Goal: Information Seeking & Learning: Find specific fact

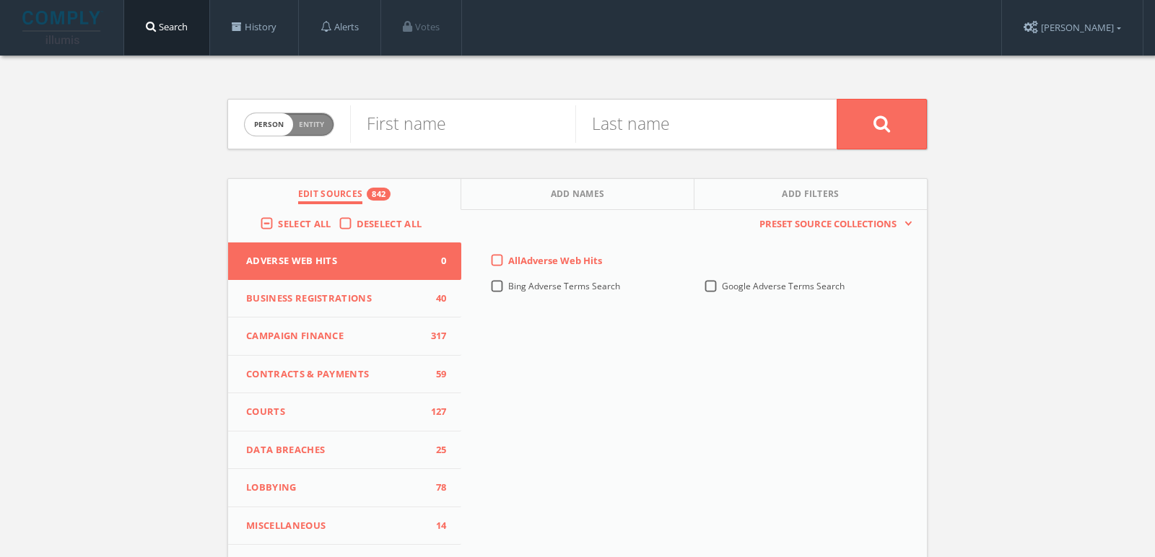
click at [258, 132] on span "person" at bounding box center [269, 124] width 48 height 22
checkbox input "true"
drag, startPoint x: 342, startPoint y: 113, endPoint x: 569, endPoint y: 112, distance: 226.8
click at [569, 112] on input "text" at bounding box center [593, 124] width 487 height 38
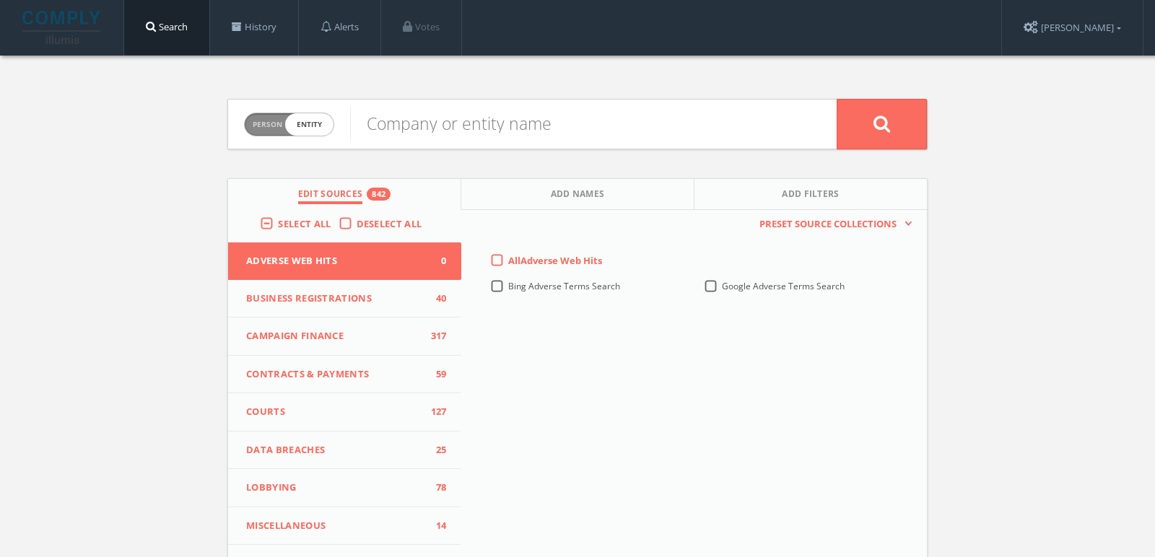
click at [296, 222] on span "Select All" at bounding box center [304, 223] width 53 height 13
click at [0, 0] on input "Select All" at bounding box center [0, 0] width 0 height 0
click at [296, 222] on span "Select All" at bounding box center [304, 223] width 53 height 13
click at [0, 0] on input "Select All" at bounding box center [0, 0] width 0 height 0
click at [438, 124] on input "text" at bounding box center [593, 124] width 487 height 38
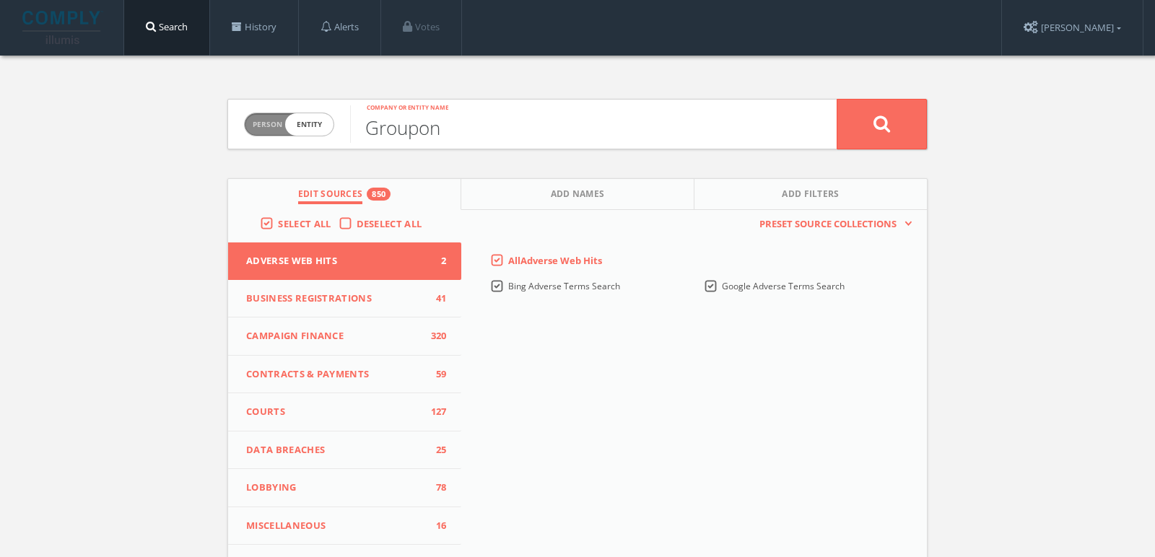
type input "Groupon"
click at [837, 99] on button at bounding box center [882, 124] width 90 height 51
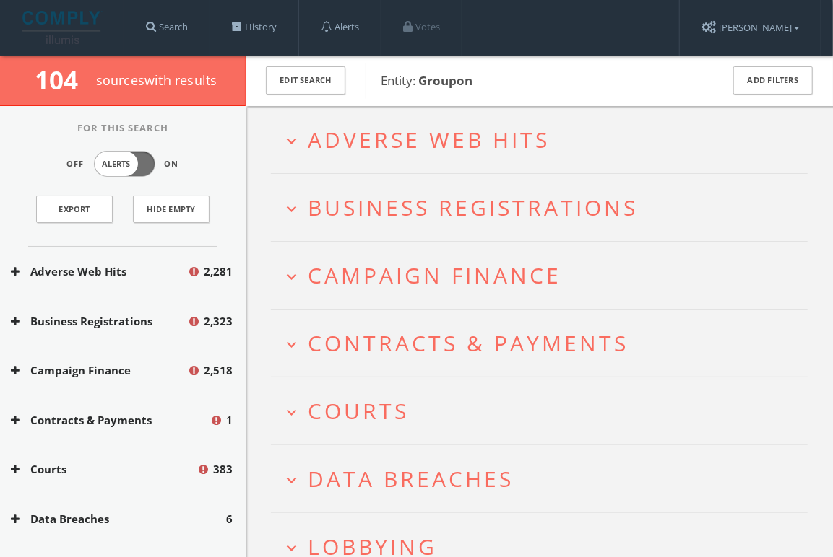
click at [373, 427] on h2 "expand_more Courts" at bounding box center [539, 411] width 537 height 67
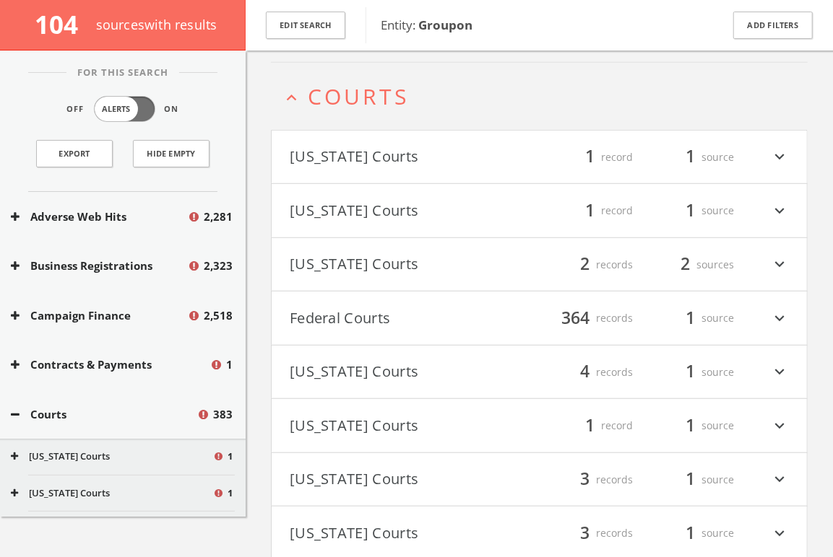
scroll to position [325, 0]
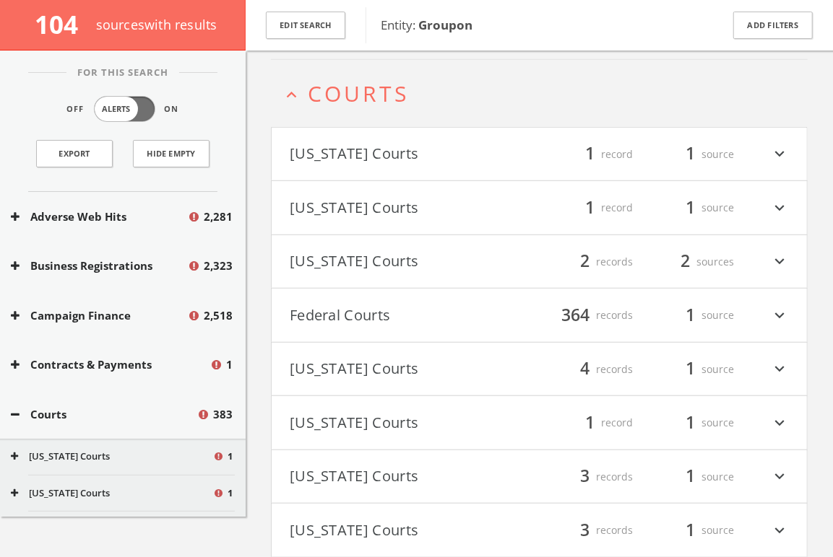
click at [350, 85] on span "Courts" at bounding box center [358, 94] width 101 height 30
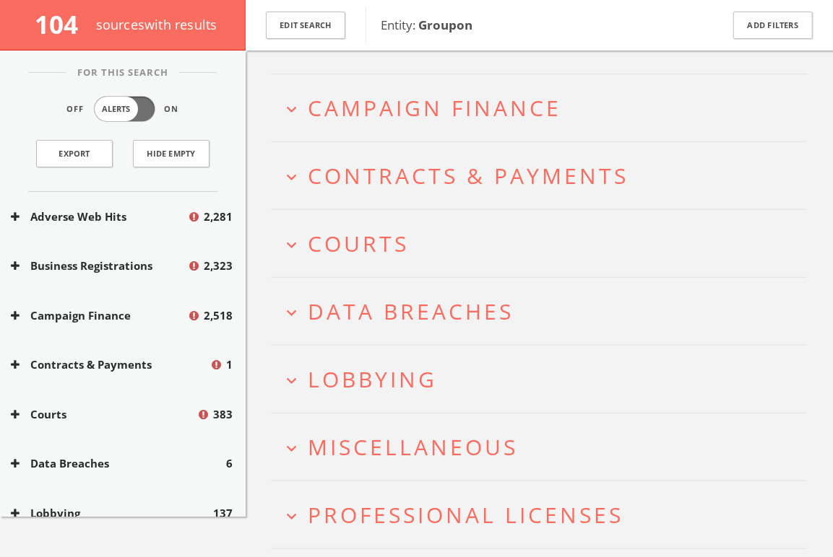
click at [363, 109] on span "Campaign Finance" at bounding box center [434, 108] width 253 height 30
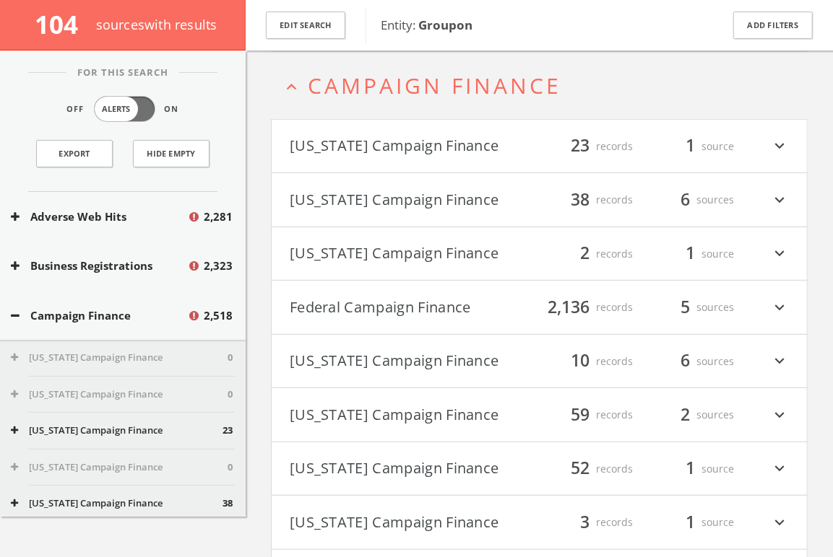
click at [469, 303] on button "Federal Campaign Finance" at bounding box center [414, 307] width 249 height 25
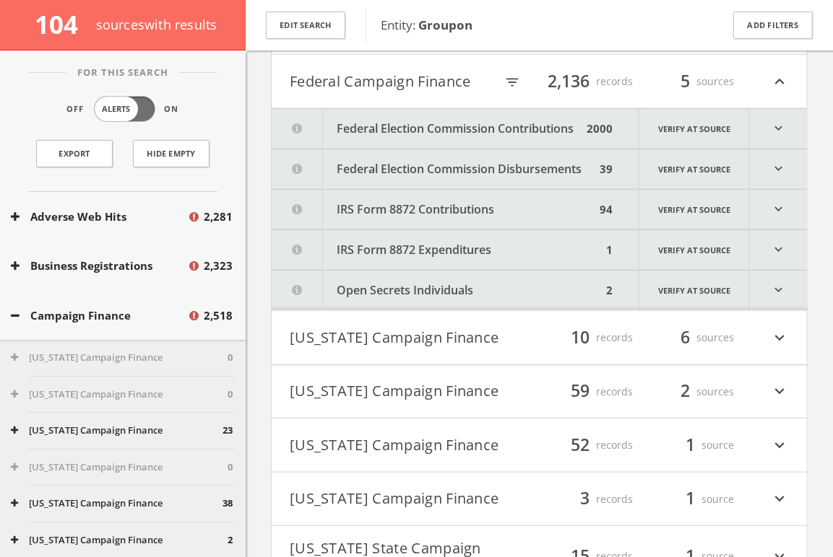
scroll to position [425, 0]
click at [511, 78] on icon "filter_list" at bounding box center [512, 81] width 16 height 16
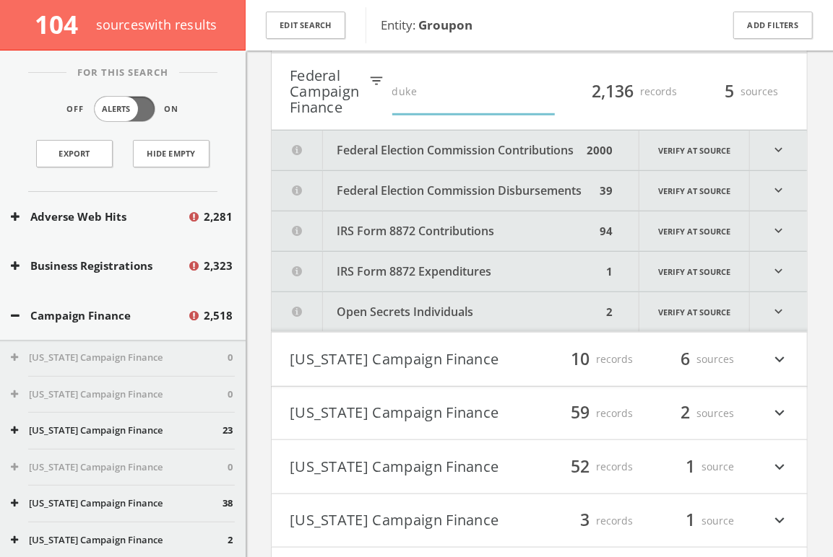
type input "duke"
click at [505, 186] on button "Federal Election Commission Disbursements" at bounding box center [437, 191] width 330 height 40
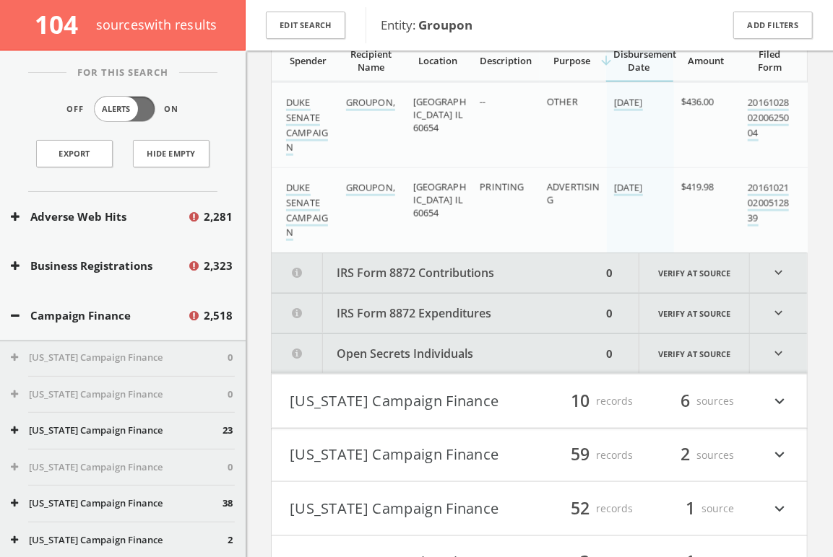
scroll to position [593, 0]
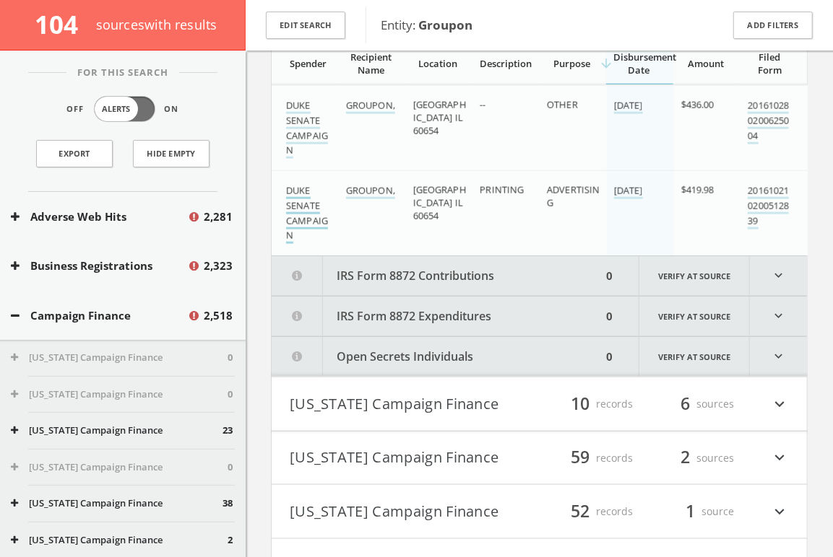
click at [303, 202] on link "DUKE SENATE CAMPAIGN" at bounding box center [307, 214] width 42 height 60
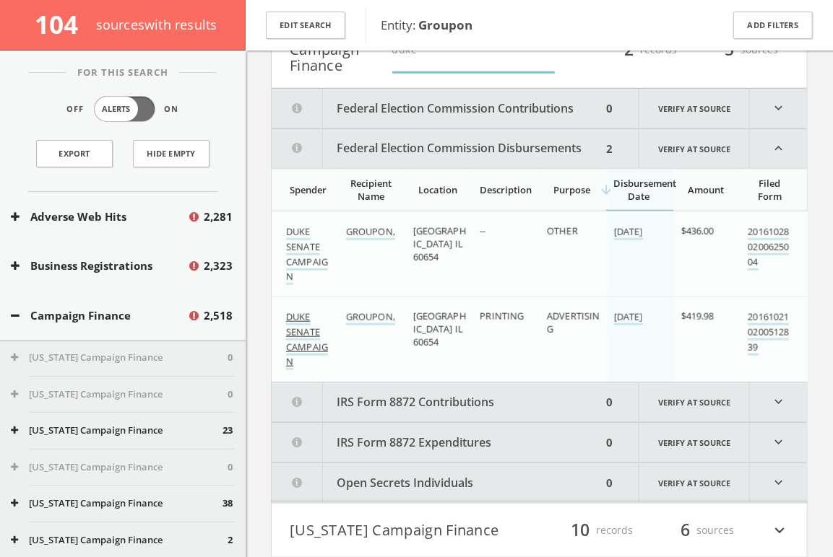
scroll to position [464, 0]
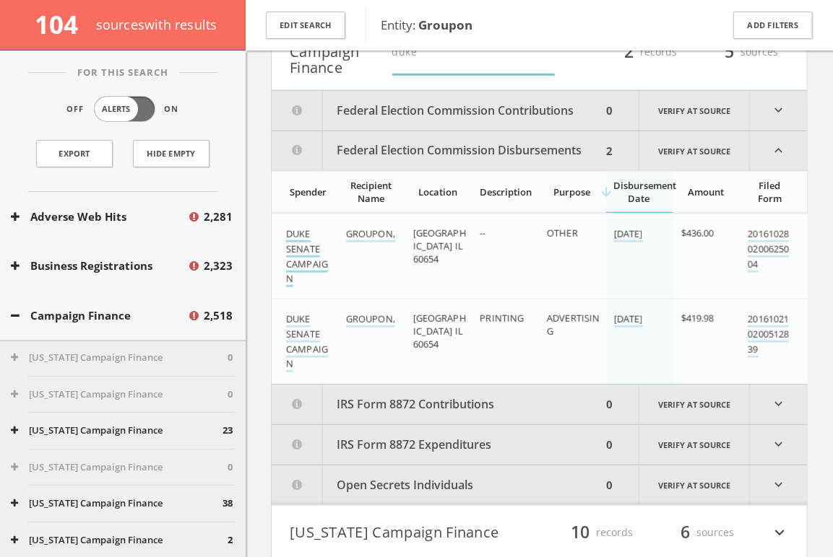
click at [294, 251] on link "DUKE SENATE CAMPAIGN" at bounding box center [307, 257] width 42 height 60
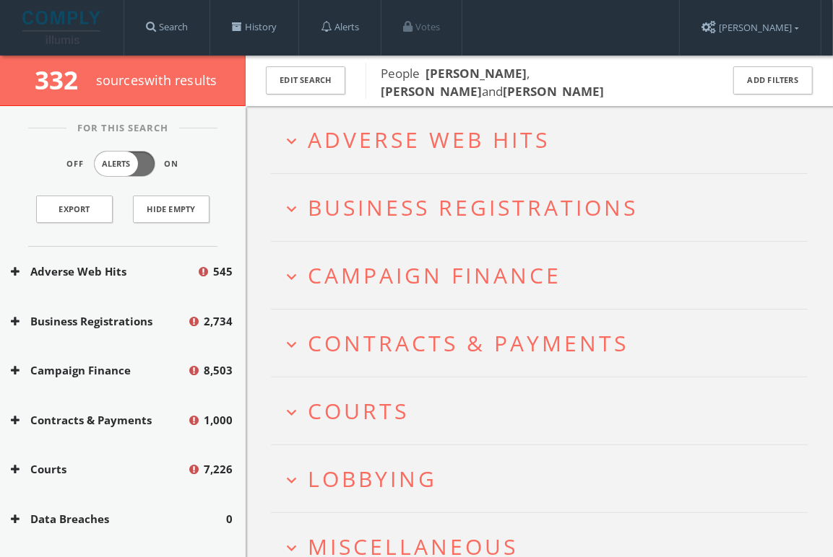
click at [142, 456] on div "Courts 7,226" at bounding box center [123, 470] width 246 height 50
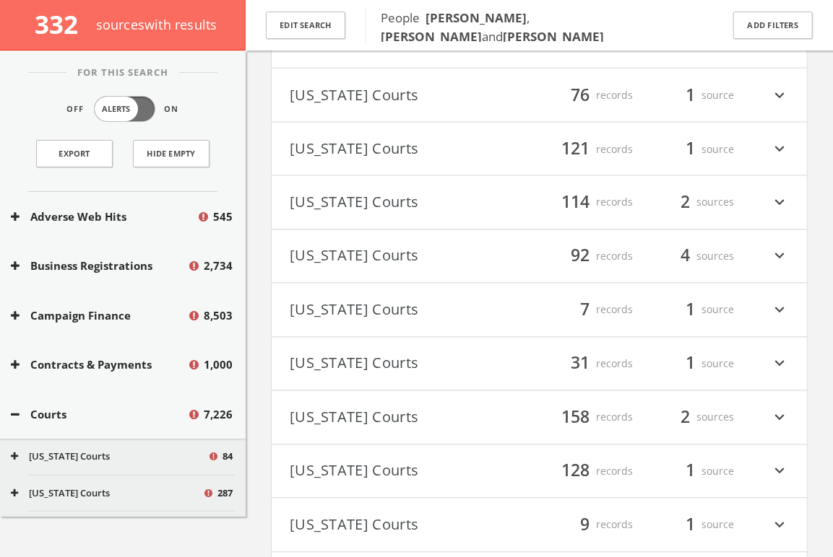
scroll to position [1108, 0]
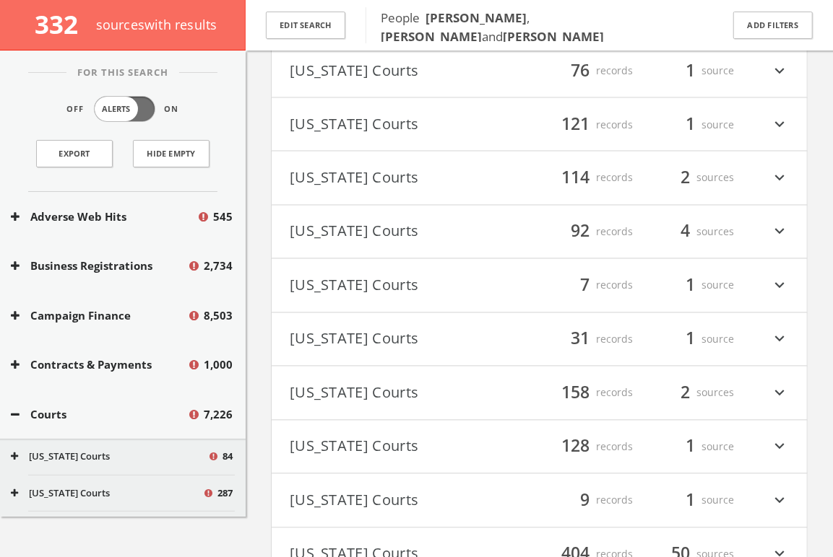
click at [416, 381] on button "[US_STATE] Courts" at bounding box center [414, 393] width 249 height 25
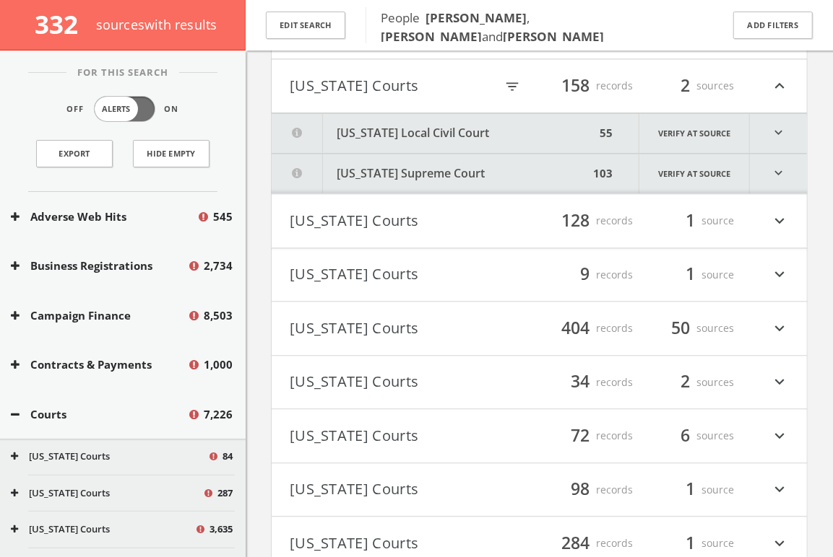
click at [398, 169] on button "[US_STATE] Supreme Court" at bounding box center [430, 174] width 317 height 40
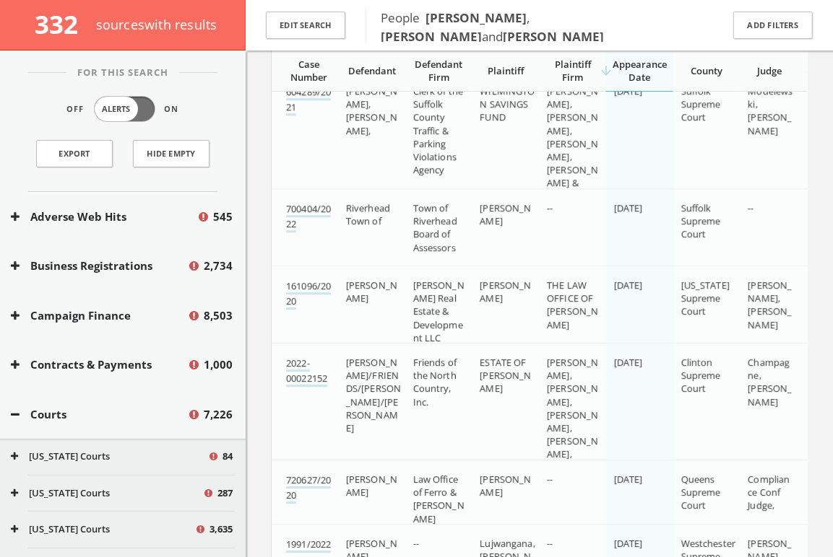
scroll to position [1652, 0]
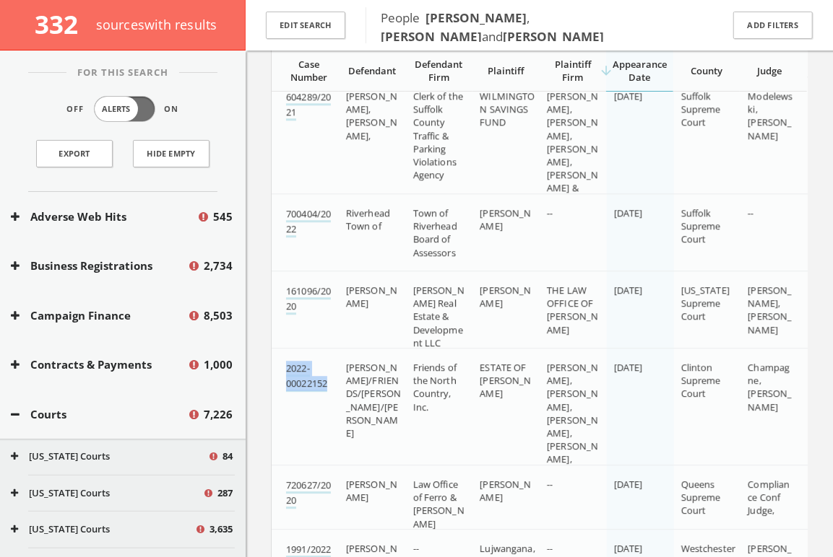
drag, startPoint x: 334, startPoint y: 376, endPoint x: 279, endPoint y: 364, distance: 56.8
click at [279, 364] on td "2022-00022152" at bounding box center [305, 440] width 67 height 183
copy link "2022-00022152"
drag, startPoint x: 408, startPoint y: 356, endPoint x: 444, endPoint y: 378, distance: 42.1
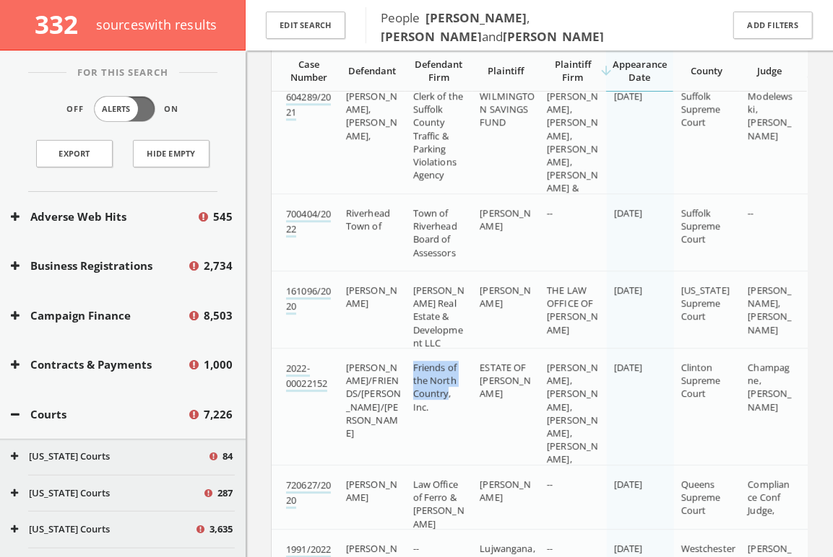
click at [444, 378] on td "Friends of the North Country, Inc." at bounding box center [439, 440] width 67 height 183
copy span "Friends of the North Countr"
click at [529, 389] on div "ESTATE OF ROBERT PATINKA" at bounding box center [507, 381] width 56 height 40
drag, startPoint x: 524, startPoint y: 383, endPoint x: 481, endPoint y: 370, distance: 45.2
click at [481, 370] on div "ESTATE OF ROBERT PATINKA" at bounding box center [507, 381] width 56 height 40
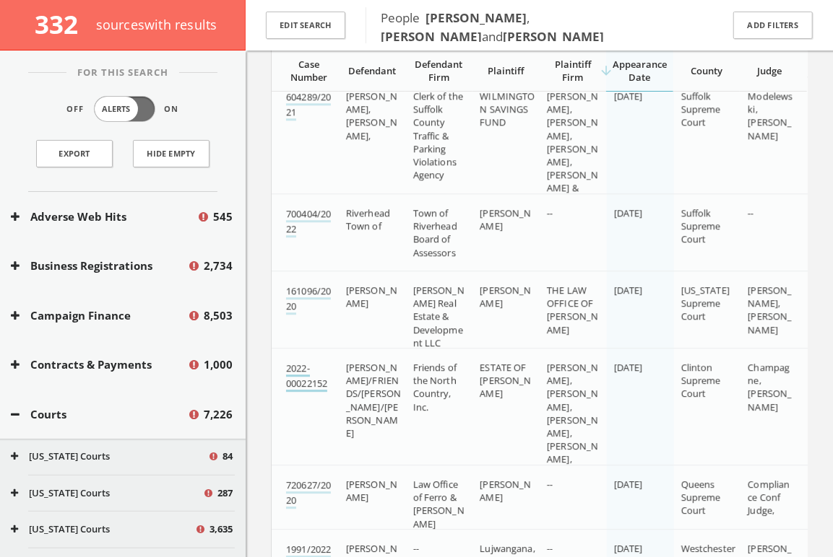
click at [316, 373] on link "2022-00022152" at bounding box center [306, 377] width 41 height 30
drag, startPoint x: 331, startPoint y: 373, endPoint x: 287, endPoint y: 373, distance: 44.8
click at [287, 373] on div "2022-00022152" at bounding box center [310, 376] width 48 height 30
copy link "00022152"
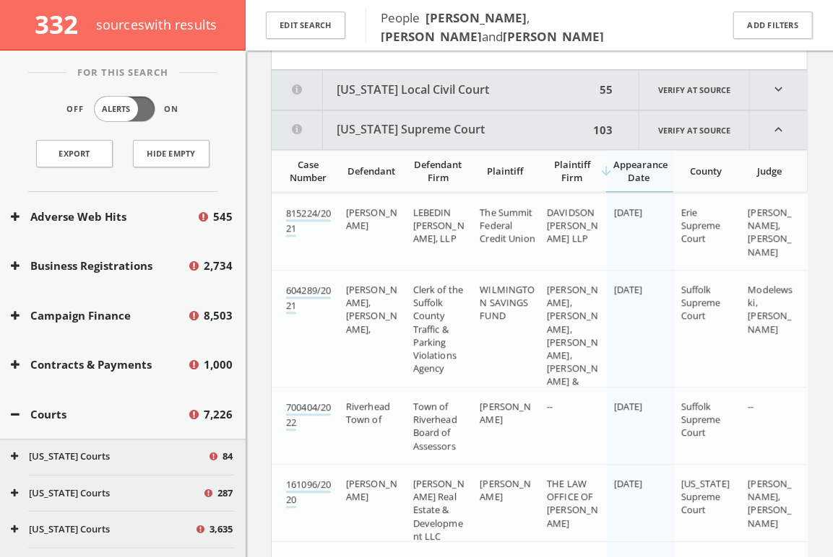
scroll to position [1451, 0]
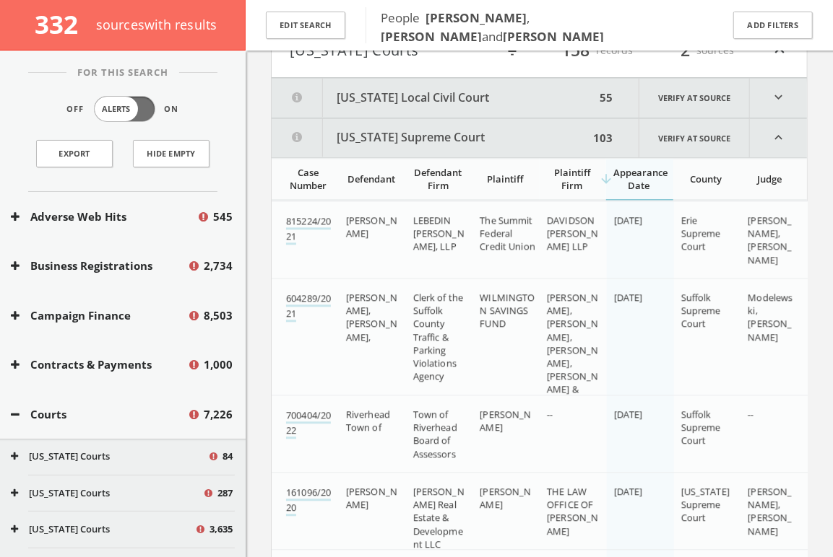
click at [433, 129] on button "New York Supreme Court" at bounding box center [430, 137] width 317 height 39
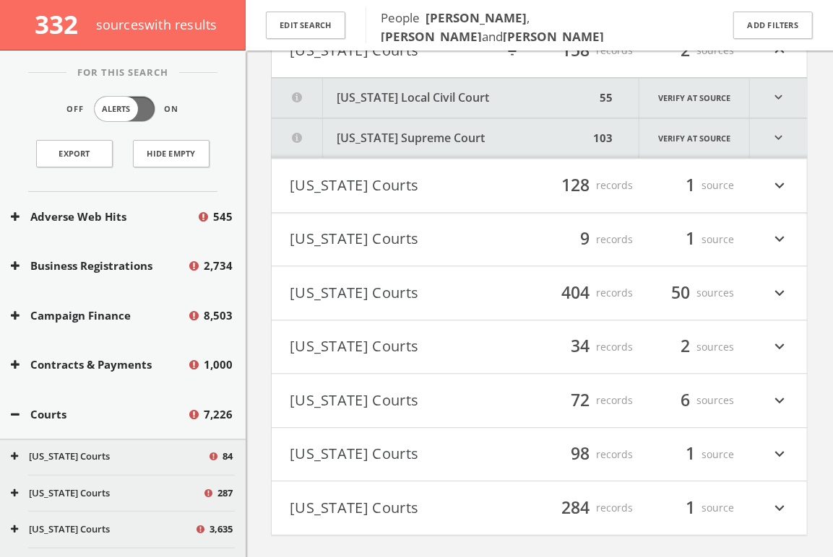
click at [432, 80] on button "New York Local Civil Court" at bounding box center [434, 98] width 324 height 40
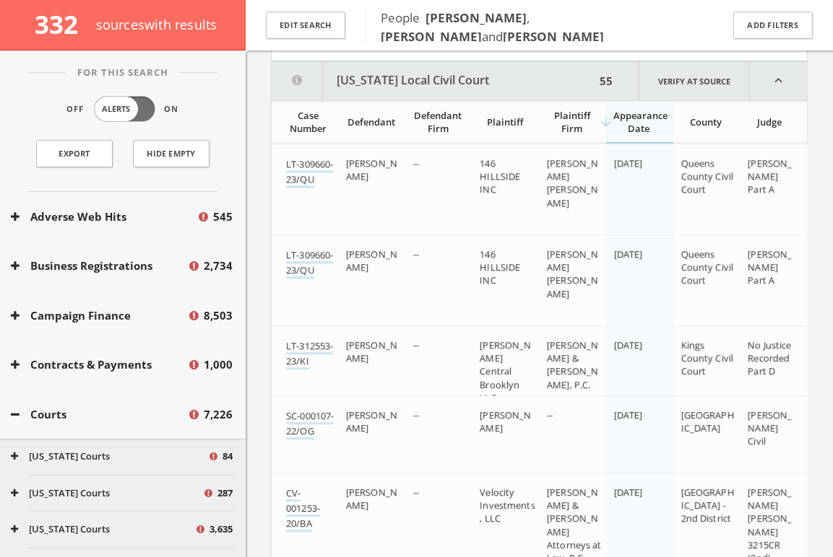
scroll to position [1469, 0]
drag, startPoint x: 584, startPoint y: 163, endPoint x: 539, endPoint y: 156, distance: 45.4
click at [539, 156] on td "David Scott Harris" at bounding box center [572, 188] width 67 height 91
drag, startPoint x: 279, startPoint y: 165, endPoint x: 296, endPoint y: 183, distance: 24.0
click at [296, 183] on td "LT-309660-23/QU" at bounding box center [305, 188] width 67 height 91
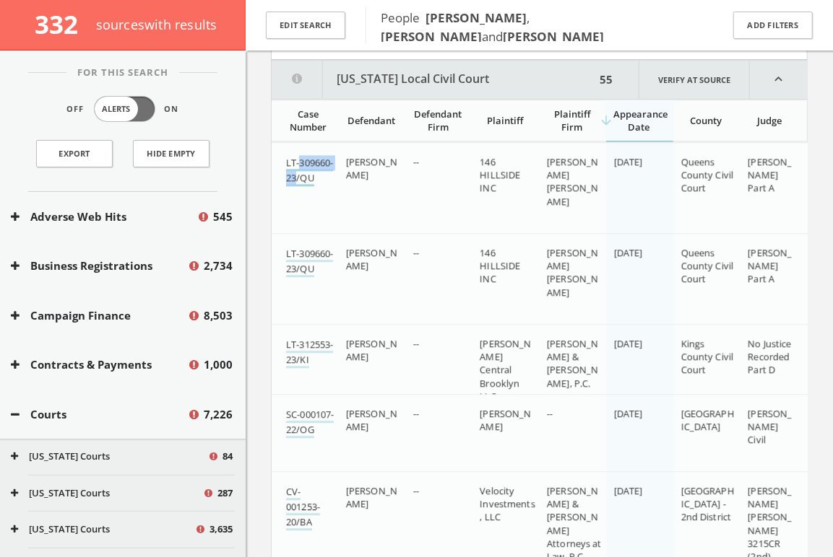
copy link "309660-23"
drag, startPoint x: 755, startPoint y: 163, endPoint x: 784, endPoint y: 188, distance: 38.4
click at [784, 188] on div "Honorable Enedina Pilar Sanchez Part A" at bounding box center [769, 175] width 45 height 40
copy span "Enedina Pilar Sanchez"
click at [300, 173] on link "LT-309660-23/QU" at bounding box center [309, 171] width 47 height 30
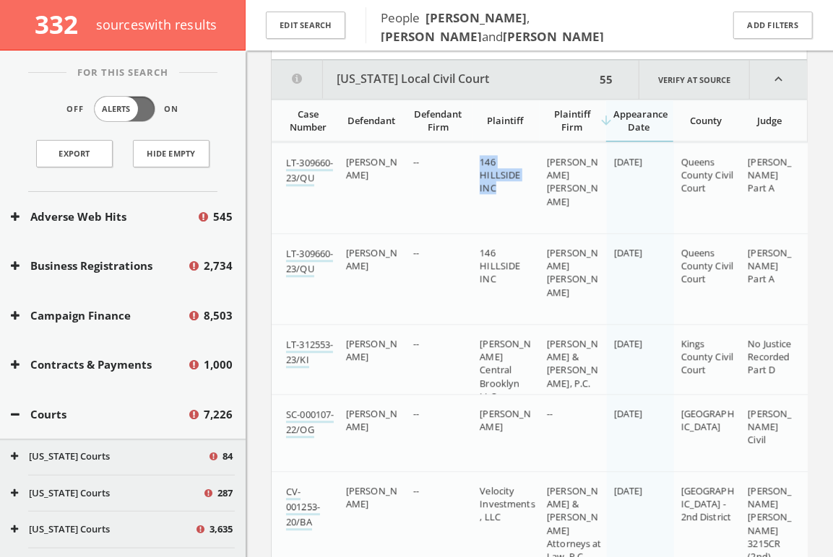
drag, startPoint x: 503, startPoint y: 179, endPoint x: 479, endPoint y: 157, distance: 32.2
click at [479, 157] on div "146 HILLSIDE INC" at bounding box center [507, 175] width 56 height 40
copy span "146 HILLSIDE INC"
click at [294, 170] on link "LT-309660-23/QU" at bounding box center [309, 171] width 47 height 30
click at [300, 169] on link "LT-309660-23/QU" at bounding box center [309, 171] width 47 height 30
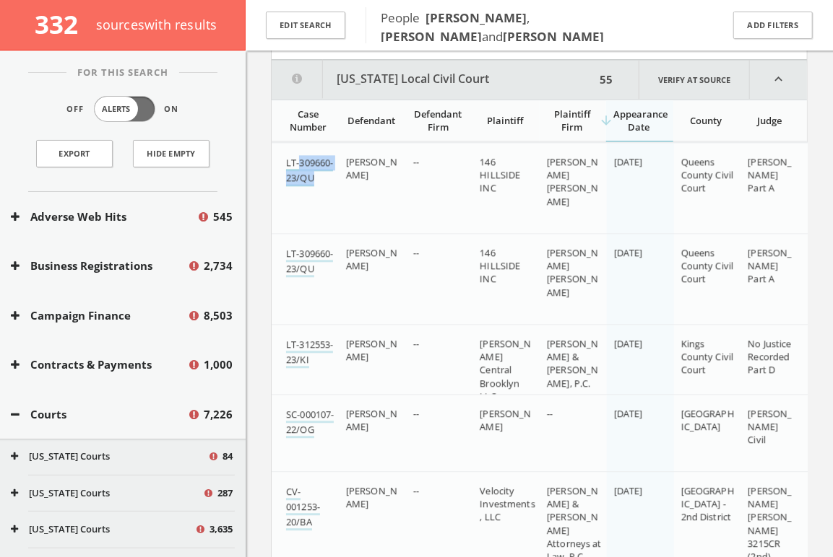
drag, startPoint x: 327, startPoint y: 175, endPoint x: 287, endPoint y: 169, distance: 41.0
click at [287, 169] on div "LT-309660-23/QU" at bounding box center [310, 170] width 48 height 30
copy link "309660-23/QU"
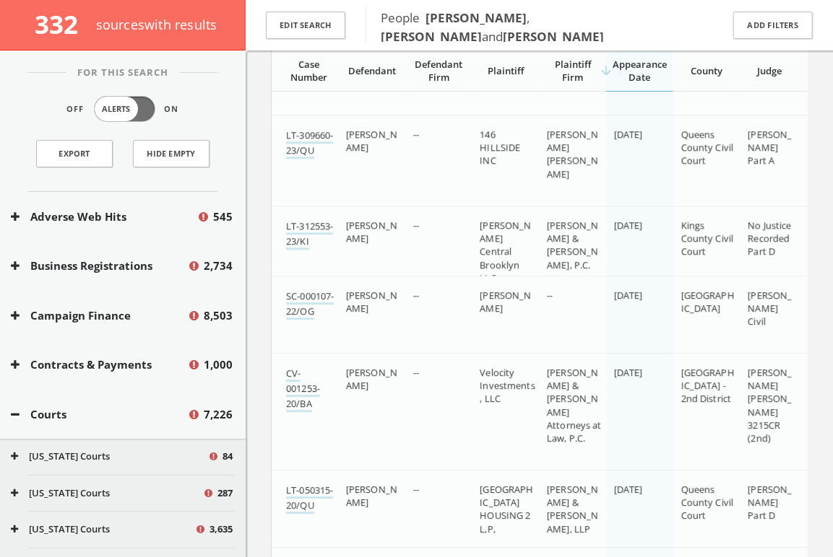
scroll to position [1590, 0]
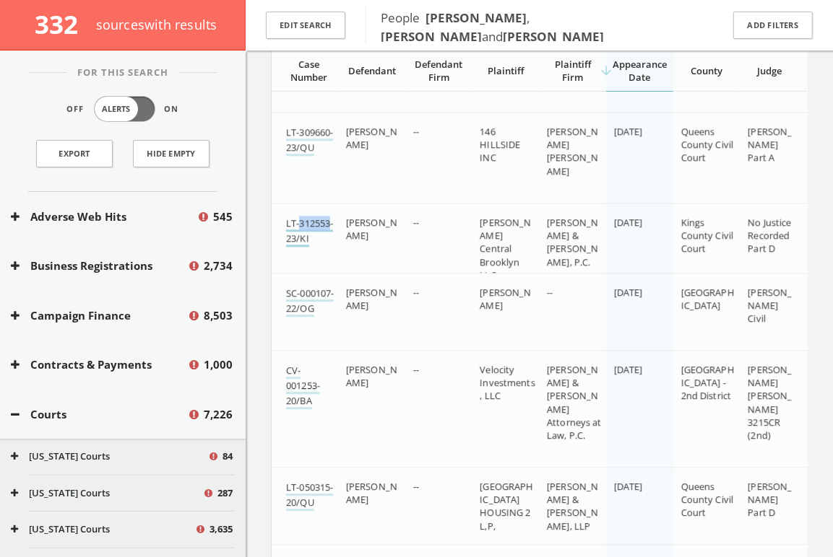
drag, startPoint x: 278, startPoint y: 227, endPoint x: 317, endPoint y: 231, distance: 39.2
click at [317, 231] on td "LT-312553-23/KI" at bounding box center [305, 249] width 67 height 91
copy link "312553"
